Goal: Transaction & Acquisition: Purchase product/service

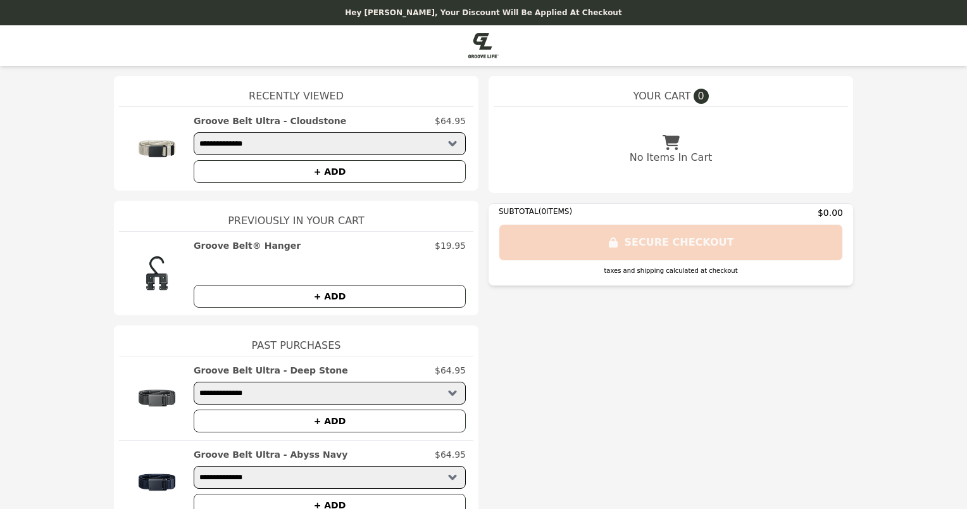
click at [309, 298] on button "+ ADD" at bounding box center [330, 296] width 272 height 23
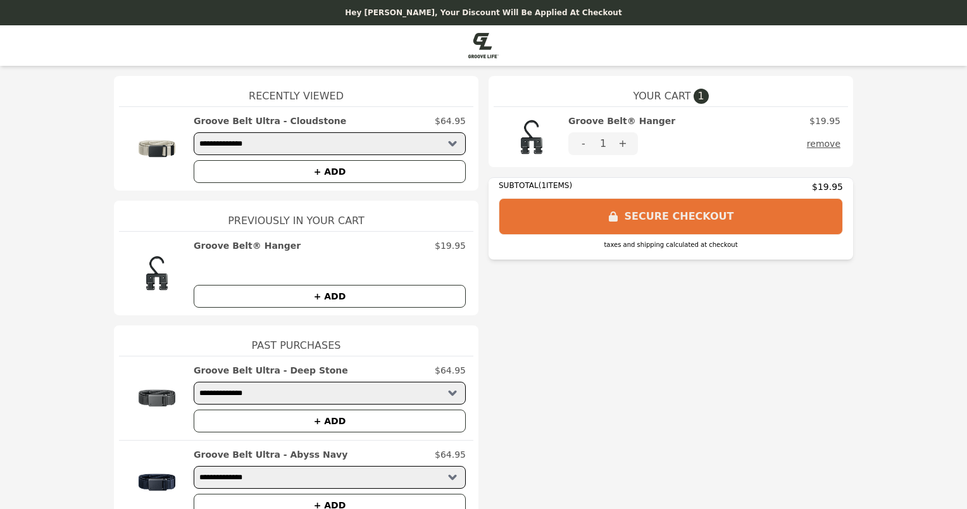
click at [329, 293] on button "+ ADD" at bounding box center [330, 296] width 272 height 23
click at [668, 216] on button "SECURE CHECKOUT" at bounding box center [670, 216] width 344 height 37
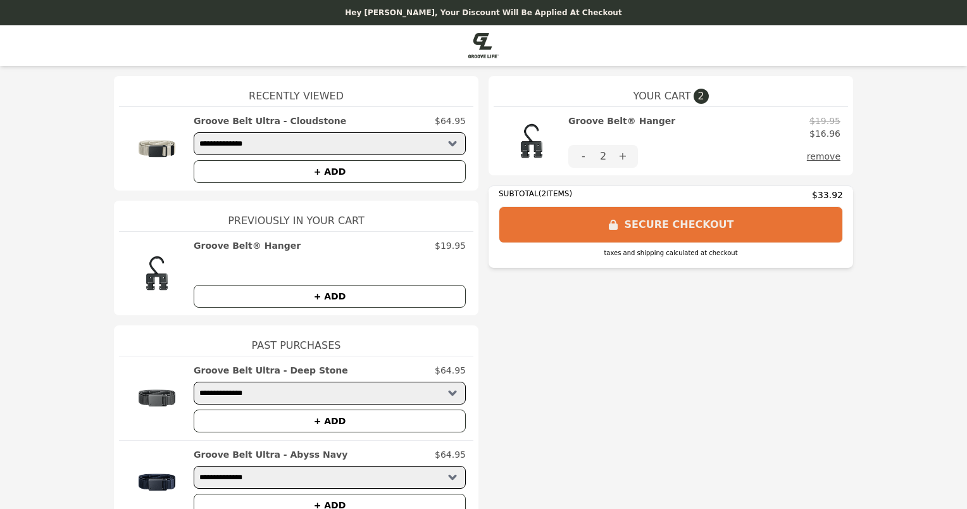
click at [677, 225] on button "SECURE CHECKOUT" at bounding box center [670, 224] width 344 height 37
click at [607, 156] on button "+" at bounding box center [622, 156] width 30 height 23
click at [581, 159] on button "-" at bounding box center [583, 156] width 30 height 23
click at [582, 159] on button "-" at bounding box center [583, 156] width 30 height 23
click at [580, 159] on button "-" at bounding box center [583, 156] width 30 height 23
